Goal: Transaction & Acquisition: Book appointment/travel/reservation

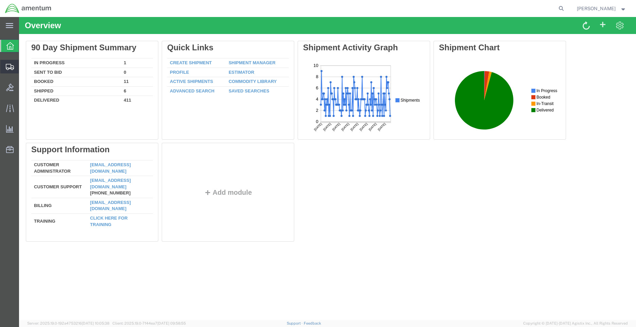
click at [0, 0] on span "Shipment Manager" at bounding box center [0, 0] width 0 height 0
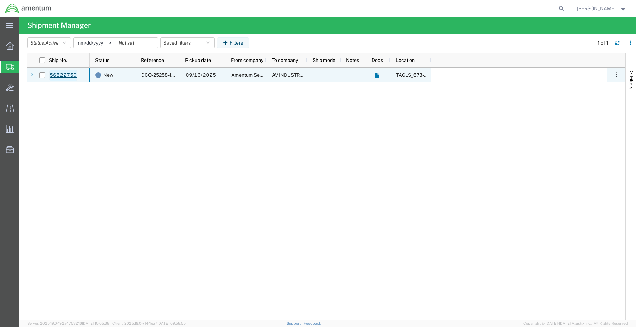
click at [55, 71] on link "56822750" at bounding box center [63, 75] width 28 height 11
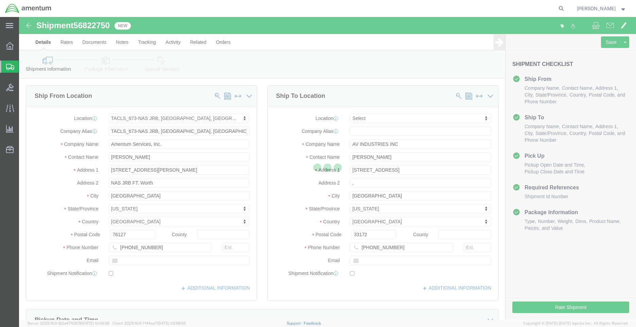
select select "42735"
select select
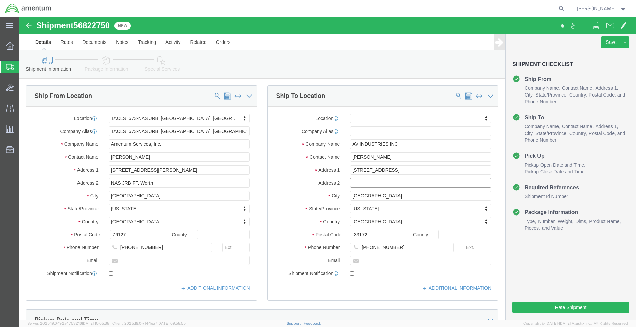
click input ","
click div "Location My Profile Location [PHONE_NUMBER] [PHONE_NUMBER] [PHONE_NUMBER] [PHON…"
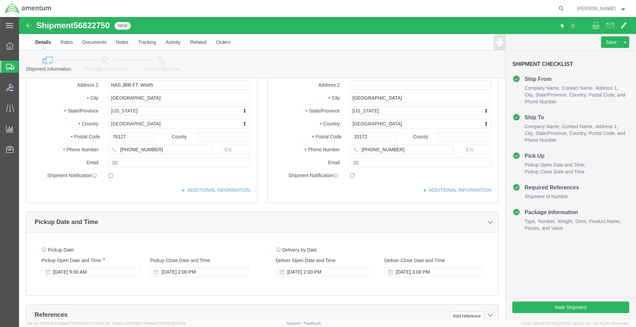
scroll to position [102, 0]
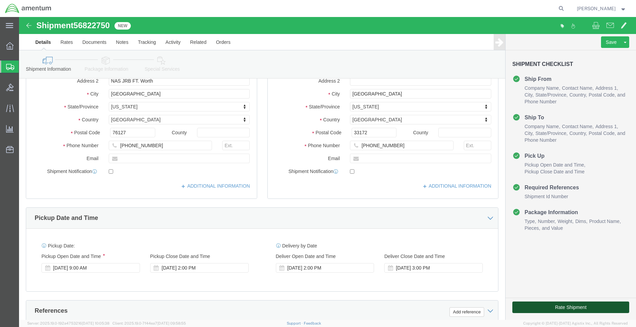
click button "Rate Shipment"
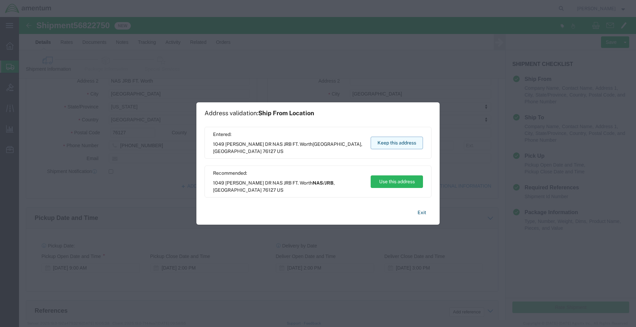
click at [390, 140] on button "Keep this address" at bounding box center [396, 143] width 52 height 13
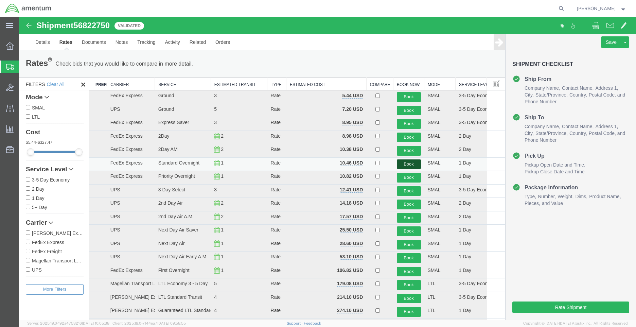
click at [401, 162] on button "Book" at bounding box center [409, 164] width 24 height 10
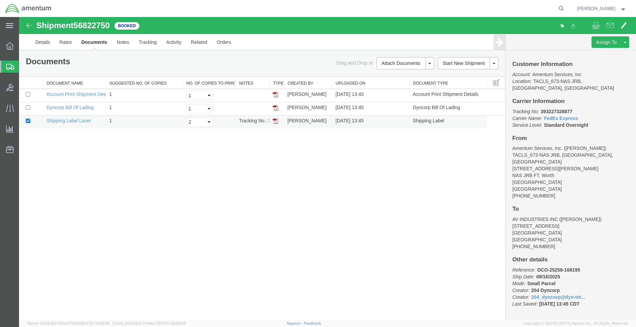
click at [273, 121] on img at bounding box center [275, 120] width 5 height 5
